Goal: Transaction & Acquisition: Book appointment/travel/reservation

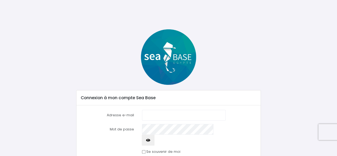
type input "[EMAIL_ADDRESS][PERSON_NAME][DOMAIN_NAME]"
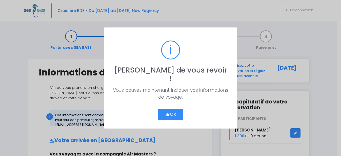
click at [167, 114] on icon "button" at bounding box center [167, 114] width 5 height 0
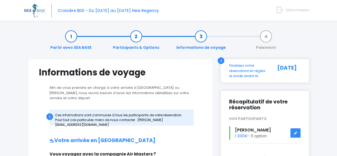
click at [134, 36] on link "Participants & Options" at bounding box center [136, 42] width 52 height 17
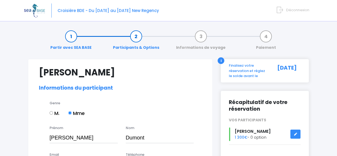
select select "N3"
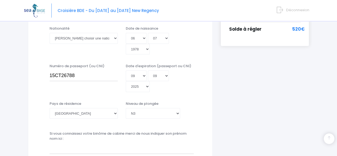
scroll to position [153, 0]
click at [88, 70] on input "15CT26788" at bounding box center [84, 75] width 68 height 11
type input "é"
type input "24II74241"
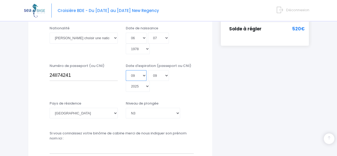
click at [143, 70] on select "Jour 01 02 03 04 05 06 07 08 09 10 11 12 13 14 15 16 17 18 19 20 21 22 23 24 25…" at bounding box center [136, 75] width 21 height 11
select select "01"
click at [126, 81] on select "Jour 01 02 03 04 05 06 07 08 09 10 11 12 13 14 15 16 17 18 19 20 21 22 23 24 25…" at bounding box center [136, 75] width 21 height 11
type input "2025-09-01"
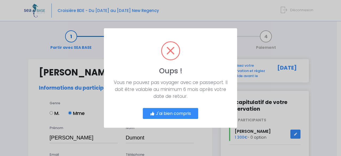
click at [165, 111] on button "J'ai bien compris" at bounding box center [170, 113] width 55 height 11
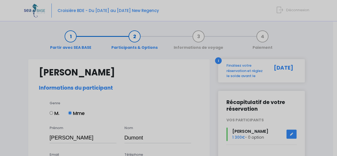
scroll to position [142, 0]
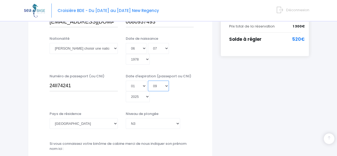
click at [161, 80] on select "Mois 01 02 03 04 05 06 07 08 09 10 11 12" at bounding box center [158, 85] width 21 height 11
select select "12"
click at [148, 91] on select "Mois 01 02 03 04 05 06 07 08 09 10 11 12" at bounding box center [158, 85] width 21 height 11
type input "2025-12-01"
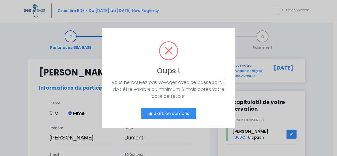
scroll to position [0, 0]
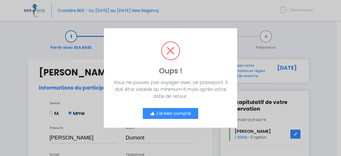
click at [173, 110] on button "J'ai bien compris" at bounding box center [170, 113] width 55 height 11
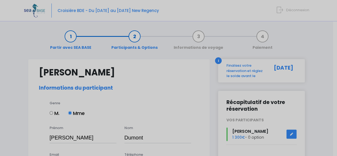
scroll to position [142, 0]
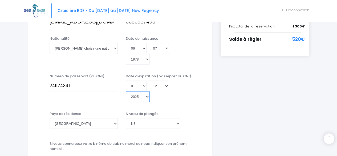
click at [150, 91] on select "Année 2045 2044 2043 2042 2041 2040 2039 2038 2037 2036 2035 2034 2033 2032 203…" at bounding box center [138, 96] width 24 height 11
select select "2034"
click at [150, 91] on select "Année 2045 2044 2043 2042 2041 2040 2039 2038 2037 2036 2035 2034 2033 2032 203…" at bounding box center [138, 96] width 24 height 11
type input "2034-12-01"
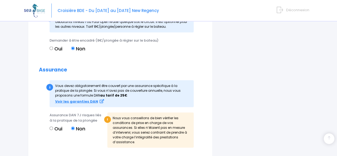
scroll to position [578, 0]
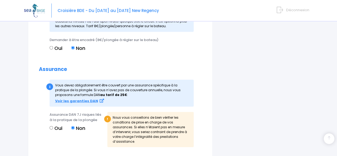
click at [52, 126] on input "Oui" at bounding box center [51, 127] width 3 height 3
radio input "true"
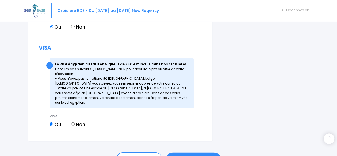
scroll to position [681, 0]
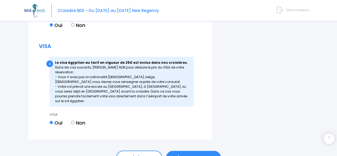
click at [179, 151] on link "ÉTAPE SUIVANTE" at bounding box center [193, 158] width 55 height 14
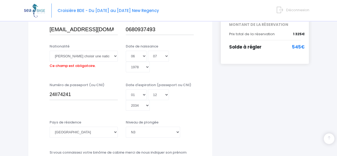
scroll to position [135, 0]
click at [92, 55] on select "Veuillez choisir une nationalité Afghane Albanaise Algerienne Allemande America…" at bounding box center [84, 55] width 68 height 11
select select "Française"
click at [50, 50] on select "Veuillez choisir une nationalité Afghane Albanaise Algerienne Allemande America…" at bounding box center [84, 55] width 68 height 11
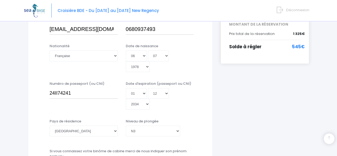
drag, startPoint x: 53, startPoint y: 153, endPoint x: 15, endPoint y: 121, distance: 49.4
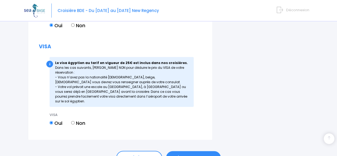
scroll to position [682, 0]
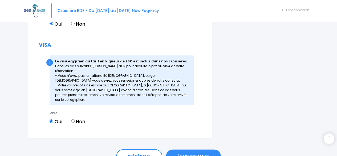
click at [193, 149] on link "ÉTAPE SUIVANTE" at bounding box center [193, 156] width 55 height 14
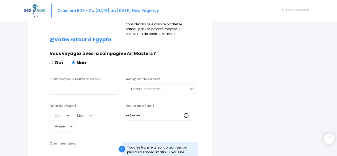
scroll to position [297, 0]
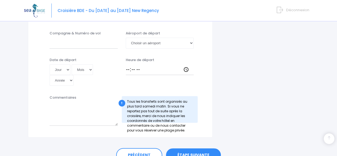
click at [184, 148] on link "ÉTAPE SUIVANTE" at bounding box center [193, 155] width 55 height 14
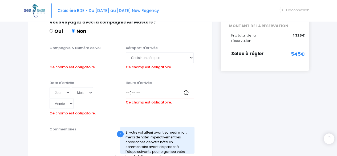
scroll to position [125, 0]
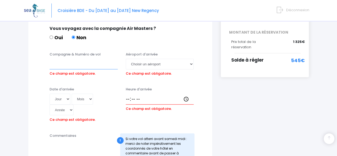
click at [83, 59] on input "Compagnie & Numéro de vol" at bounding box center [84, 64] width 68 height 11
click at [21, 54] on div "Notre plateforme de réservation n'est pas compatible avec votre appareil. Veuil…" at bounding box center [168, 132] width 337 height 515
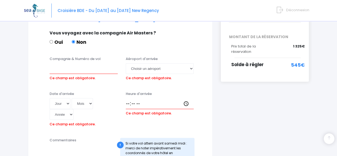
scroll to position [121, 0]
click at [81, 63] on input "Compagnie & Numéro de vol" at bounding box center [84, 68] width 68 height 11
click at [152, 63] on select "Choisir un aéroport Hurghada Marsa Alam" at bounding box center [160, 68] width 68 height 11
click at [170, 40] on div "Oui Non" at bounding box center [120, 42] width 140 height 9
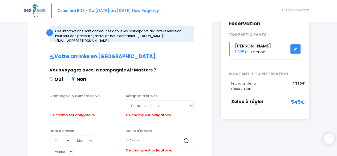
scroll to position [91, 0]
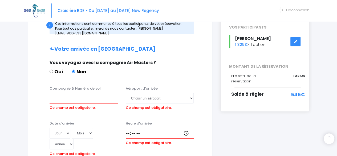
click at [161, 68] on div "Oui Non" at bounding box center [120, 72] width 140 height 9
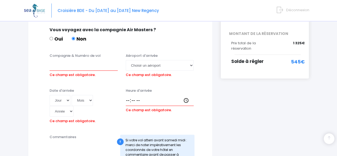
scroll to position [121, 0]
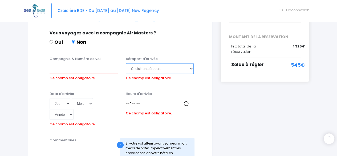
click at [190, 65] on select "Choisir un aéroport Hurghada Marsa Alam" at bounding box center [160, 68] width 68 height 11
click at [205, 60] on div "Compagnie & Numéro de vol Ce champ est obligatoire. Aéroport d'arrivée Choisir …" at bounding box center [120, 71] width 171 height 30
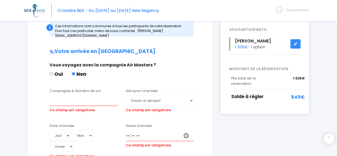
scroll to position [89, 0]
click at [72, 95] on input "Compagnie & Numéro de vol" at bounding box center [84, 100] width 68 height 11
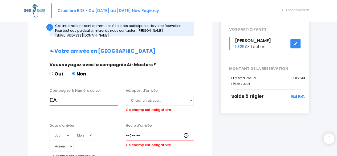
type input "E"
type input "easyjet"
click at [71, 95] on input "easyjet" at bounding box center [84, 100] width 68 height 11
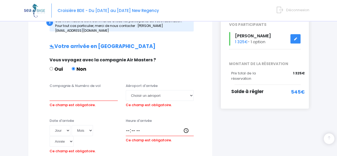
scroll to position [94, 0]
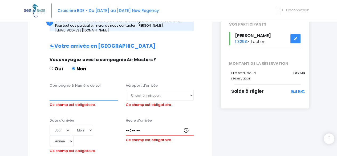
click at [68, 91] on input "Compagnie & Numéro de vol" at bounding box center [84, 95] width 68 height 11
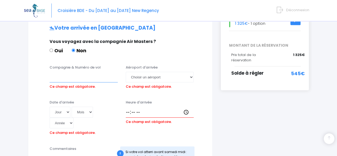
scroll to position [113, 0]
click at [191, 72] on select "Choisir un aéroport Hurghada Marsa Alam" at bounding box center [160, 76] width 68 height 11
click at [207, 89] on div "Informations de voyage Afin de vous prendre en charge à votre arrivée à Hurghad…" at bounding box center [120, 151] width 185 height 410
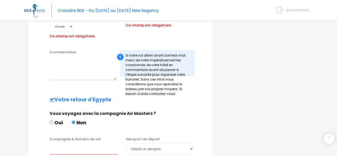
scroll to position [211, 0]
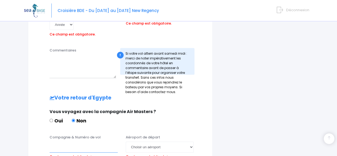
click at [54, 141] on input "Compagnie & Numéro de vol" at bounding box center [84, 146] width 68 height 11
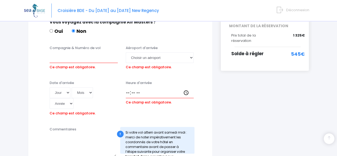
scroll to position [121, 0]
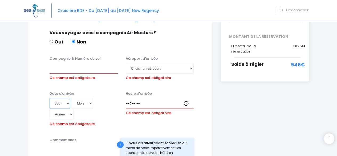
click at [68, 100] on select "Jour 01 02 03 04 05 06 07 08 09 10 11 12 13 14 15 16 17 18 19 20 21 22 23 24 25…" at bounding box center [60, 103] width 21 height 11
select select "01"
click at [50, 98] on select "Jour 01 02 03 04 05 06 07 08 09 10 11 12 13 14 15 16 17 18 19 20 21 22 23 24 25…" at bounding box center [60, 103] width 21 height 11
click at [84, 98] on select "Mois 01 02 03 04 05 06 07 08 09 10 11 12" at bounding box center [82, 103] width 21 height 11
select select "11"
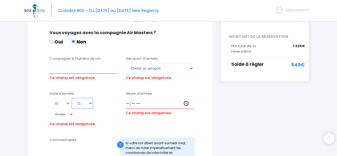
click at [72, 98] on select "Mois 01 02 03 04 05 06 07 08 09 10 11 12" at bounding box center [82, 103] width 21 height 11
click at [73, 109] on select "Année 2045 2044 2043 2042 2041 2040 2039 2038 2037 2036 2035 2034 2033 2032 203…" at bounding box center [62, 114] width 24 height 11
select select "2025"
click at [73, 109] on select "Année 2045 2044 2043 2042 2041 2040 2039 2038 2037 2036 2035 2034 2033 2032 203…" at bounding box center [62, 114] width 24 height 11
type input "2025-11-01"
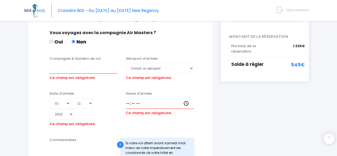
click at [36, 101] on div "Date d'arrivée Jour 01 02 03 04 05 06 07 08 09 10 11 12 13 14 15 16 17 18 19 20…" at bounding box center [120, 111] width 171 height 41
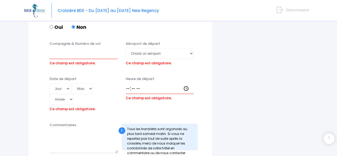
scroll to position [306, 0]
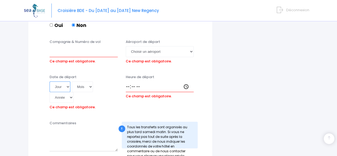
click at [67, 81] on select "Jour 01 02 03 04 05 06 07 08 09 10 11 12 13 14 15 16 17 18 19 20 21 22 23 24 25…" at bounding box center [60, 86] width 21 height 11
select select "08"
click at [50, 81] on select "Jour 01 02 03 04 05 06 07 08 09 10 11 12 13 14 15 16 17 18 19 20 21 22 23 24 25…" at bounding box center [60, 86] width 21 height 11
click at [87, 81] on select "Mois 01 02 03 04 05 06 07 08 09 10 11 12" at bounding box center [82, 86] width 21 height 11
select select "11"
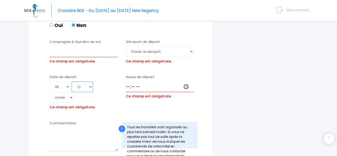
click at [72, 81] on select "Mois 01 02 03 04 05 06 07 08 09 10 11 12" at bounding box center [82, 86] width 21 height 11
click at [73, 92] on select "Année 2045 2044 2043 2042 2041 2040 2039 2038 2037 2036 2035 2034 2033 2032 203…" at bounding box center [62, 97] width 24 height 11
select select "2033"
click at [73, 92] on select "Année 2045 2044 2043 2042 2041 2040 2039 2038 2037 2036 2035 2034 2033 2032 203…" at bounding box center [62, 97] width 24 height 11
type input "2033-11-08"
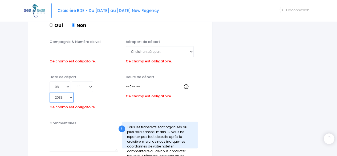
click at [73, 92] on select "Année 2045 2044 2043 2042 2041 2040 2039 2038 2037 2036 2035 2034 2033 2032 203…" at bounding box center [62, 97] width 24 height 11
select select "2025"
click at [73, 92] on select "Année 2045 2044 2043 2042 2041 2040 2039 2038 2037 2036 2035 2034 2033 2032 203…" at bounding box center [62, 97] width 24 height 11
type input "2025-11-08"
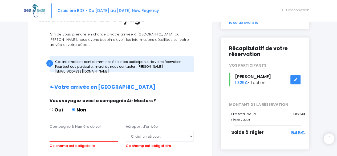
scroll to position [0, 0]
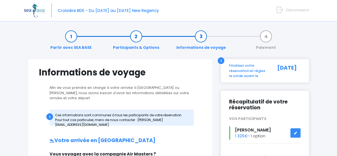
click at [138, 36] on link "Participants & Options" at bounding box center [136, 42] width 52 height 17
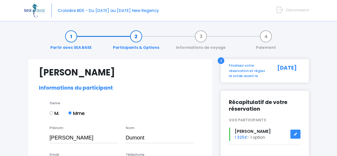
select select "N3"
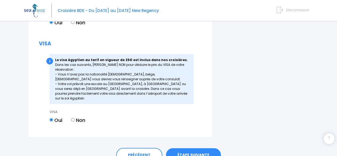
scroll to position [687, 0]
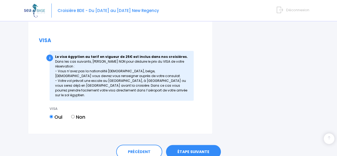
click at [185, 145] on link "ÉTAPE SUIVANTE" at bounding box center [193, 152] width 55 height 14
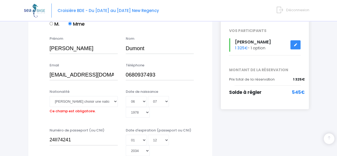
scroll to position [90, 0]
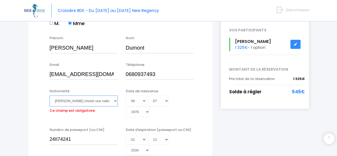
click at [63, 101] on select "Veuillez choisir une nationalité [DEMOGRAPHIC_DATA] Algerienne Allemande [GEOGR…" at bounding box center [84, 100] width 68 height 11
select select "Française"
click at [50, 95] on select "Veuillez choisir une nationalité Afghane Albanaise Algerienne Allemande America…" at bounding box center [84, 100] width 68 height 11
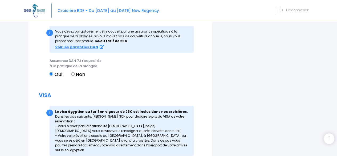
scroll to position [687, 0]
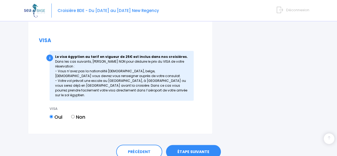
click at [179, 145] on link "ÉTAPE SUIVANTE" at bounding box center [193, 152] width 55 height 14
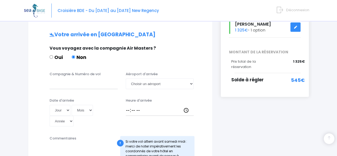
scroll to position [106, 0]
click at [57, 53] on label "Oui" at bounding box center [56, 56] width 13 height 7
click at [53, 55] on input "Oui" at bounding box center [51, 56] width 3 height 3
radio input "true"
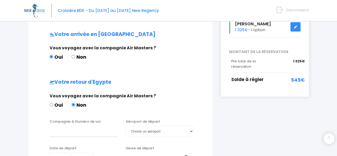
click at [83, 53] on label "Non" at bounding box center [79, 56] width 15 height 7
click at [75, 55] on input "Non" at bounding box center [73, 56] width 3 height 3
radio input "true"
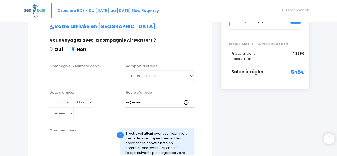
scroll to position [112, 0]
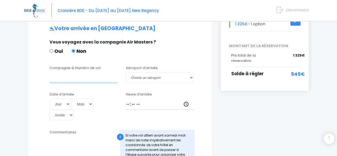
click at [75, 75] on input "Compagnie & Numéro de vol" at bounding box center [84, 77] width 68 height 11
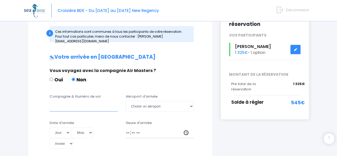
scroll to position [83, 0]
type input "easyjet"
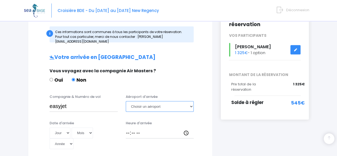
click at [167, 101] on select "Choisir un aéroport Hurghada Marsa Alam" at bounding box center [160, 106] width 68 height 11
select select "Hurghada"
click at [126, 101] on select "Choisir un aéroport Hurghada Marsa Alam" at bounding box center [160, 106] width 68 height 11
click at [65, 129] on select "Jour 01 02 03 04 05 06 07 08 09 10 11 12 13 14 15 16 17 18 19 20 21 22 23 24 25…" at bounding box center [60, 132] width 21 height 11
select select "01"
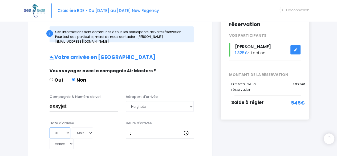
click at [50, 127] on select "Jour 01 02 03 04 05 06 07 08 09 10 11 12 13 14 15 16 17 18 19 20 21 22 23 24 25…" at bounding box center [60, 132] width 21 height 11
click at [79, 127] on select "Mois 01 02 03 04 05 06 07 08 09 10 11 12" at bounding box center [82, 132] width 21 height 11
select select "11"
click at [72, 127] on select "Mois 01 02 03 04 05 06 07 08 09 10 11 12" at bounding box center [82, 132] width 21 height 11
click at [73, 138] on select "Année 2045 2044 2043 2042 2041 2040 2039 2038 2037 2036 2035 2034 2033 2032 203…" at bounding box center [62, 143] width 24 height 11
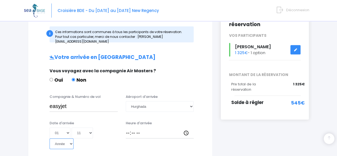
select select "2025"
click at [73, 138] on select "Année 2045 2044 2043 2042 2041 2040 2039 2038 2037 2036 2035 2034 2033 2032 203…" at bounding box center [62, 143] width 24 height 11
type input "2025-11-01"
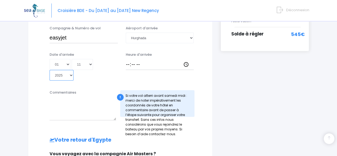
scroll to position [150, 0]
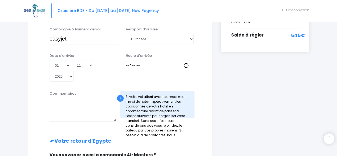
click at [142, 62] on input "Heure d'arrivée" at bounding box center [160, 65] width 68 height 11
click at [183, 61] on input "Heure d'arrivée" at bounding box center [160, 65] width 68 height 11
click at [220, 72] on div "i Finalisez votre réservation et réglez le solde avant le 17/09/2025 Récapitula…" at bounding box center [264, 95] width 96 height 375
click at [75, 34] on input "easyjet" at bounding box center [84, 39] width 68 height 11
click at [144, 62] on input "Heure d'arrivée" at bounding box center [160, 65] width 68 height 11
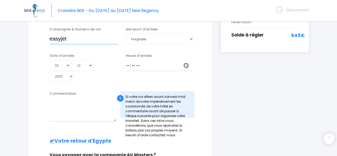
click at [53, 35] on input "easyjet" at bounding box center [84, 39] width 68 height 11
type input "Easyjet"
click at [141, 60] on input "Heure d'arrivée" at bounding box center [160, 65] width 68 height 11
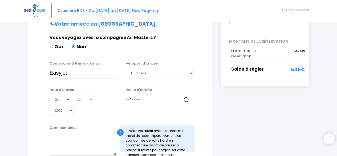
scroll to position [113, 0]
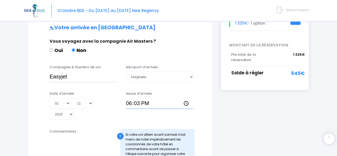
type input "18:30"
click at [233, 108] on div "i Finalisez votre réservation et réglez le solde avant le 17/09/2025 Récapitula…" at bounding box center [264, 133] width 96 height 375
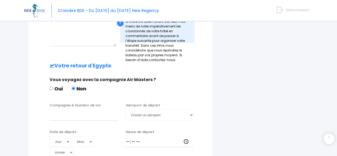
scroll to position [227, 0]
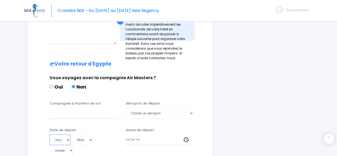
click at [60, 134] on select "Jour 01 02 03 04 05 06 07 08 09 10 11 12 13 14 15 16 17 18 19 20 21 22 23 24 25…" at bounding box center [60, 139] width 21 height 11
click at [50, 134] on select "Jour 01 02 03 04 05 06 07 08 09 10 11 12 13 14 15 16 17 18 19 20 21 22 23 24 25…" at bounding box center [60, 139] width 21 height 11
click at [67, 134] on select "Jour 01 02 03 04 05 06 07 08 09 10 11 12 13 14 15 16 17 18 19 20 21 22 23 24 25…" at bounding box center [60, 139] width 21 height 11
select select "08"
click at [50, 134] on select "Jour 01 02 03 04 05 06 07 08 09 10 11 12 13 14 15 16 17 18 19 20 21 22 23 24 25…" at bounding box center [60, 139] width 21 height 11
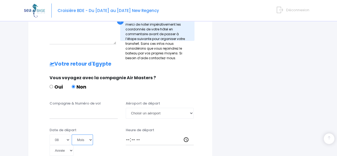
click at [82, 134] on select "Mois 01 02 03 04 05 06 07 08 09 10 11 12" at bounding box center [82, 139] width 21 height 11
select select "11"
click at [72, 134] on select "Mois 01 02 03 04 05 06 07 08 09 10 11 12" at bounding box center [82, 139] width 21 height 11
click at [126, 134] on input "Heure de départ" at bounding box center [160, 139] width 68 height 11
type input "19:30"
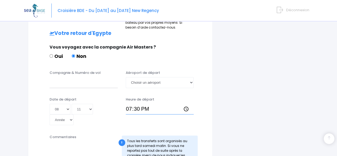
scroll to position [261, 0]
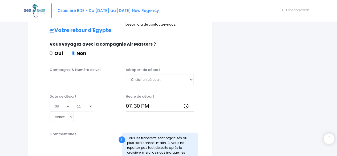
click at [81, 74] on input "Compagnie & Numéro de vol" at bounding box center [84, 79] width 68 height 11
type input "e"
type input "Easyjet"
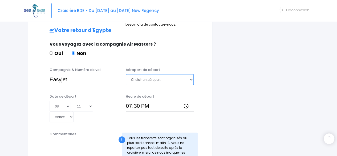
click at [189, 74] on select "Choisir un aéroport Hurghada Marsa Alam" at bounding box center [160, 79] width 68 height 11
select select "Hurghada"
click at [126, 74] on select "Choisir un aéroport Hurghada Marsa Alam" at bounding box center [160, 79] width 68 height 11
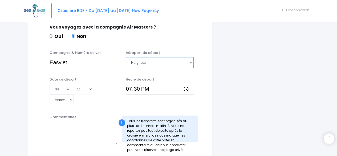
scroll to position [297, 0]
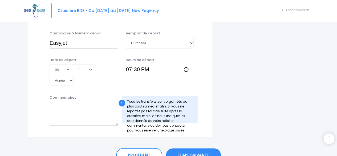
click at [189, 148] on link "ÉTAPE SUIVANTE" at bounding box center [193, 155] width 55 height 14
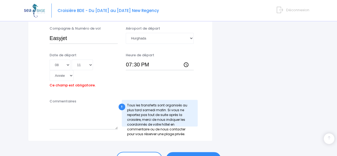
scroll to position [303, 0]
click at [75, 80] on label "Ce champ est obligatoire." at bounding box center [73, 83] width 46 height 7
click at [75, 80] on input "Date de départ" at bounding box center [85, 80] width 71 height 0
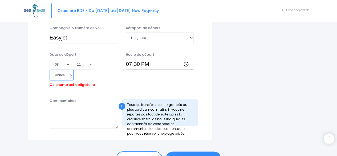
click at [73, 70] on select "Année 2045 2044 2043 2042 2041 2040 2039 2038 2037 2036 2035 2034 2033 2032 203…" at bounding box center [62, 75] width 24 height 11
select select "2025"
click at [73, 70] on select "Année 2045 2044 2043 2042 2041 2040 2039 2038 2037 2036 2035 2034 2033 2032 203…" at bounding box center [62, 75] width 24 height 11
type input "2025-11-08"
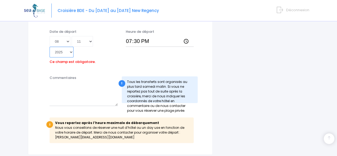
scroll to position [343, 0]
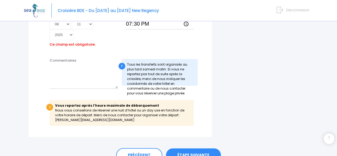
click at [192, 148] on link "ÉTAPE SUIVANTE" at bounding box center [193, 155] width 55 height 14
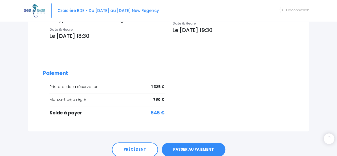
scroll to position [203, 0]
click at [189, 142] on link "PASSER AU PAIEMENT" at bounding box center [194, 149] width 64 height 14
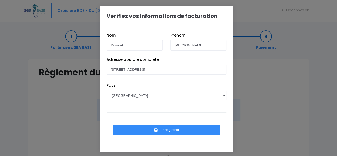
scroll to position [2, 0]
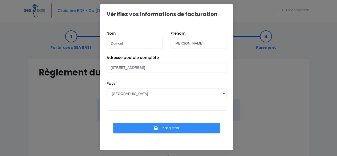
click at [167, 128] on button "Enregistrer" at bounding box center [166, 127] width 107 height 11
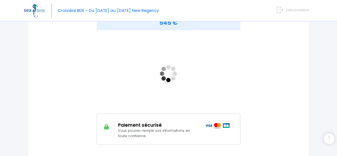
scroll to position [91, 0]
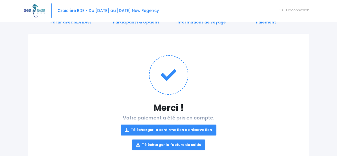
scroll to position [26, 0]
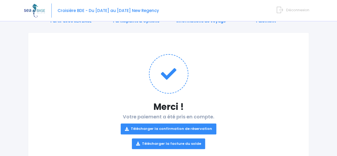
click at [177, 128] on link "Télécharger la confirmation de réservation" at bounding box center [169, 128] width 96 height 11
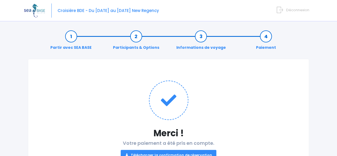
scroll to position [44, 0]
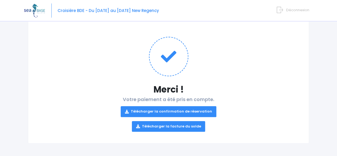
click at [169, 124] on link "Télécharger la facture du solde" at bounding box center [168, 126] width 73 height 11
click at [2, 64] on div "Notre plateforme de réservation n'est pas compatible avec votre appareil. Veuil…" at bounding box center [168, 56] width 337 height 200
